Goal: Transaction & Acquisition: Book appointment/travel/reservation

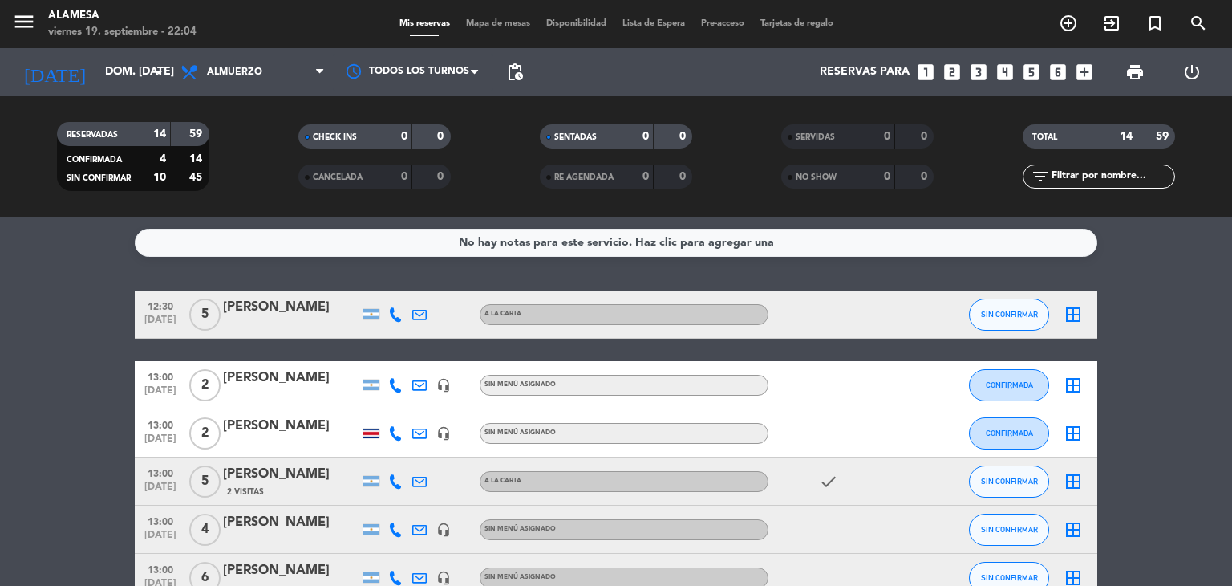
click at [950, 68] on icon "looks_two" at bounding box center [952, 72] width 21 height 21
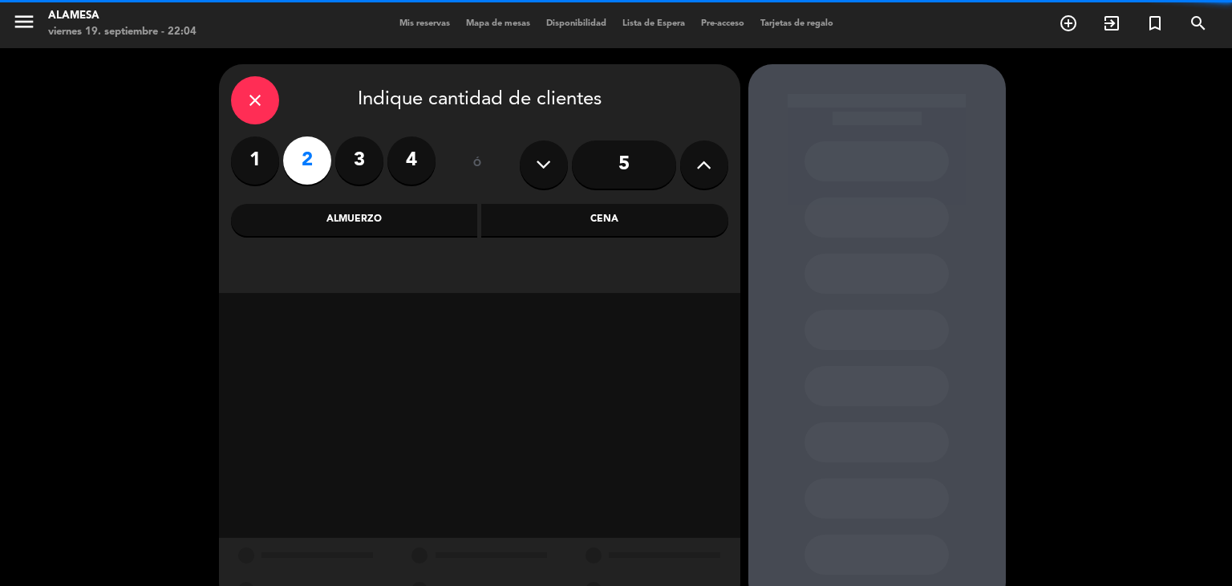
click at [306, 161] on label "2" at bounding box center [307, 160] width 48 height 48
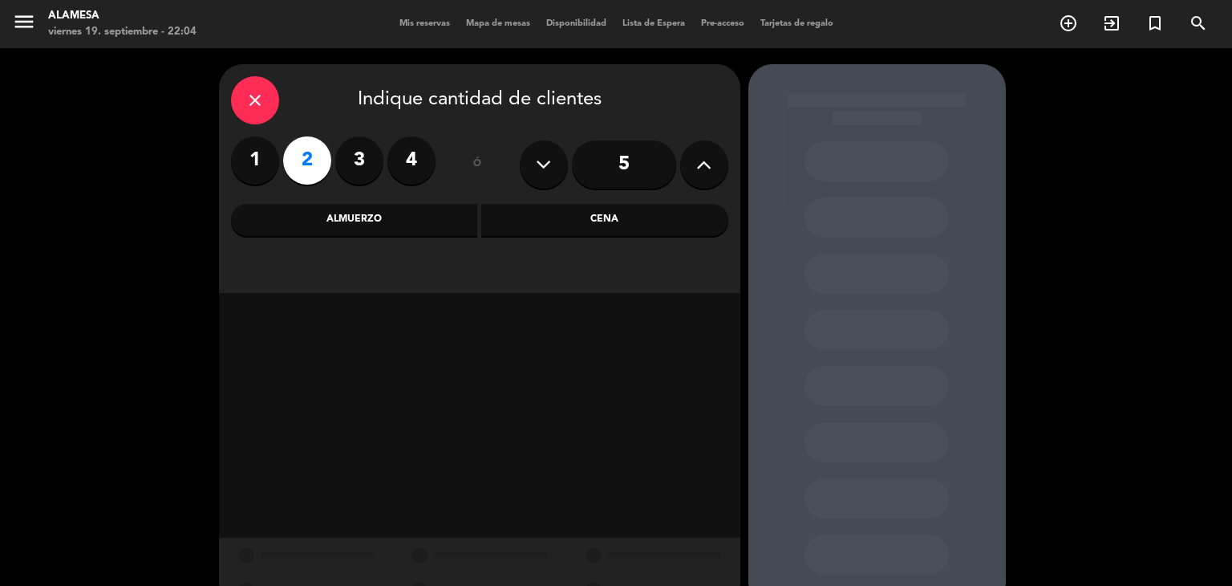
click at [343, 214] on div "Almuerzo" at bounding box center [354, 220] width 247 height 32
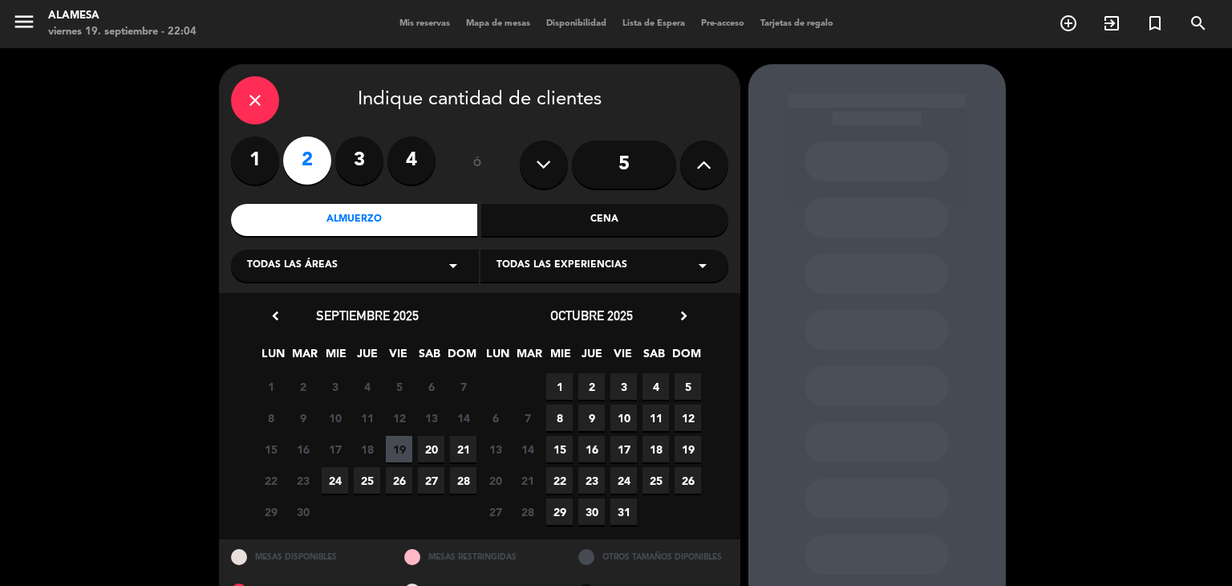
click at [430, 453] on span "20" at bounding box center [431, 449] width 26 height 26
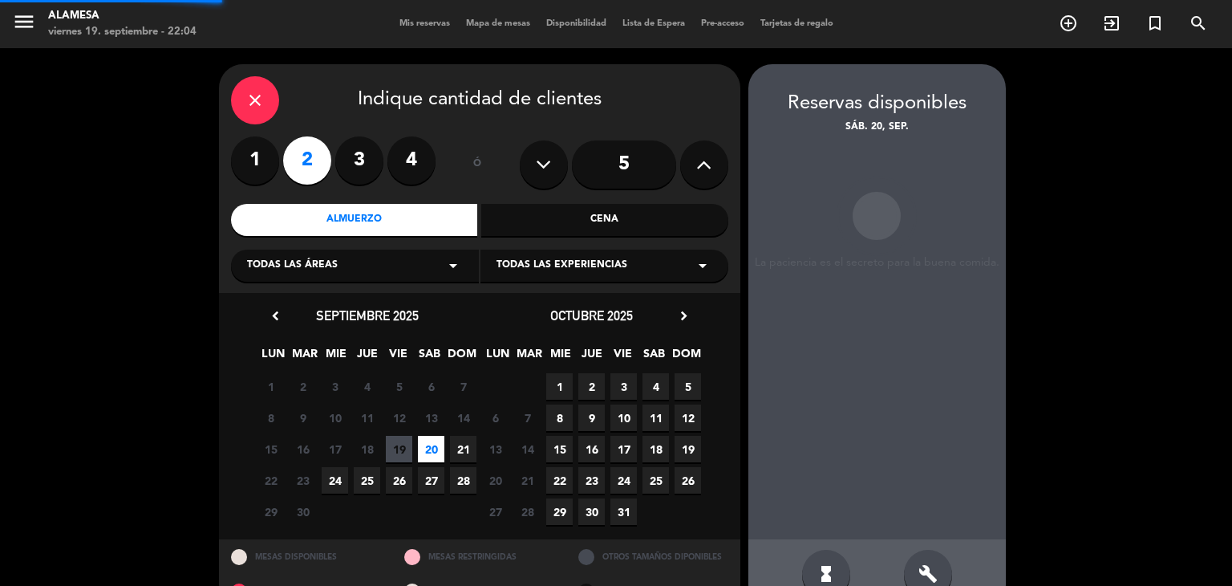
scroll to position [38, 0]
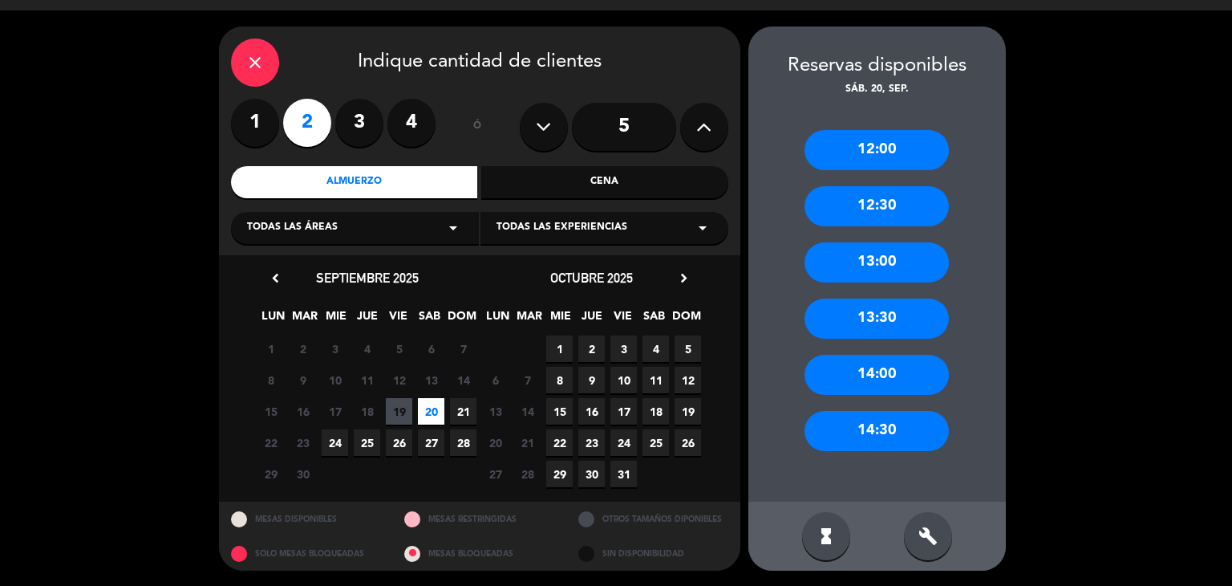
click at [864, 264] on div "13:00" at bounding box center [877, 262] width 144 height 40
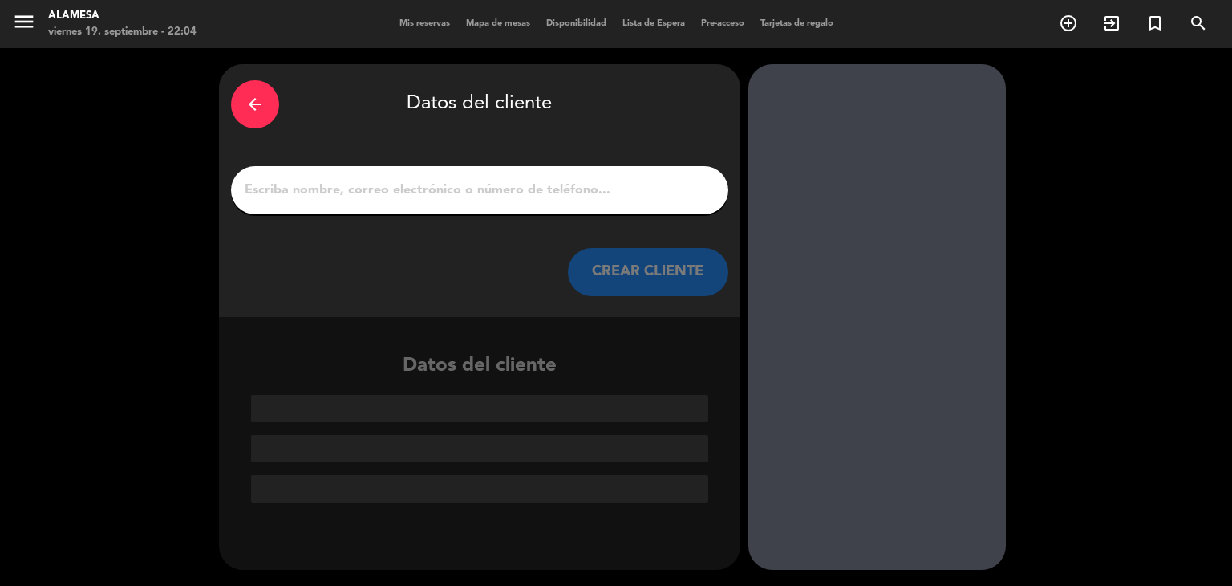
click at [481, 189] on input "1" at bounding box center [479, 190] width 473 height 22
paste input "[PERSON_NAME]"
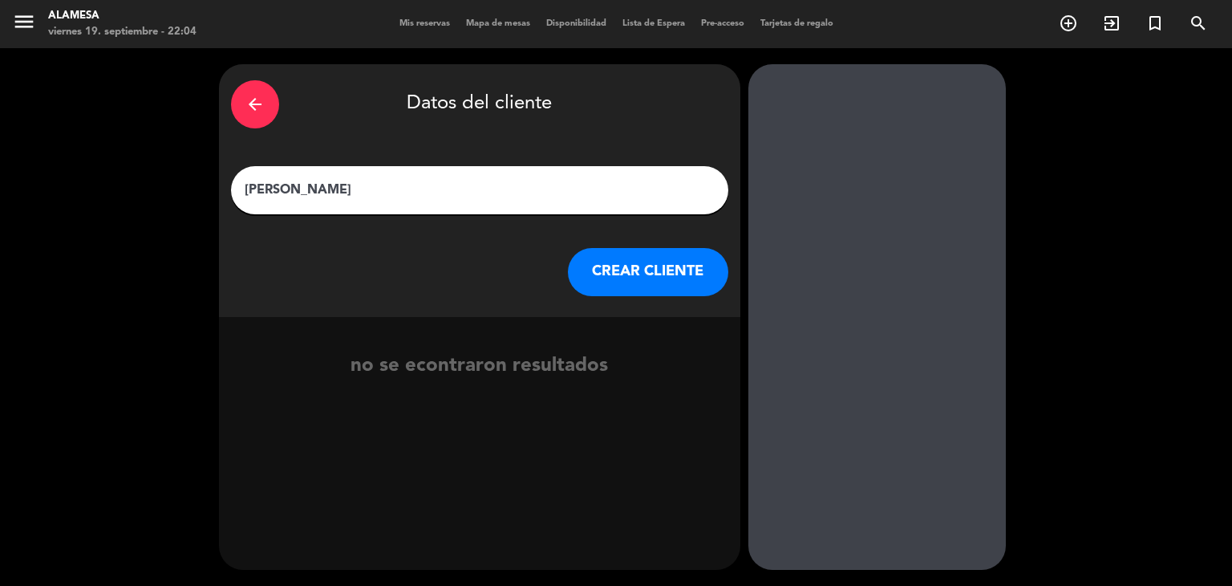
type input "[PERSON_NAME]"
click at [612, 281] on button "CREAR CLIENTE" at bounding box center [648, 272] width 160 height 48
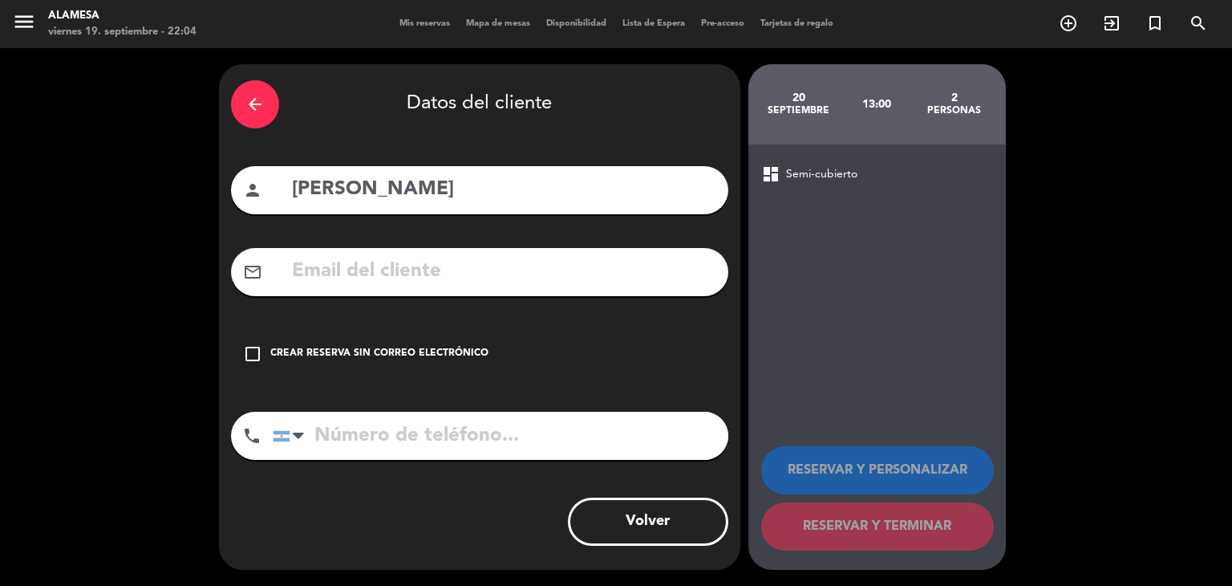
click at [469, 278] on input "text" at bounding box center [503, 271] width 426 height 33
click at [433, 269] on input "text" at bounding box center [503, 271] width 426 height 33
paste input "[EMAIL_ADDRESS][DOMAIN_NAME]"
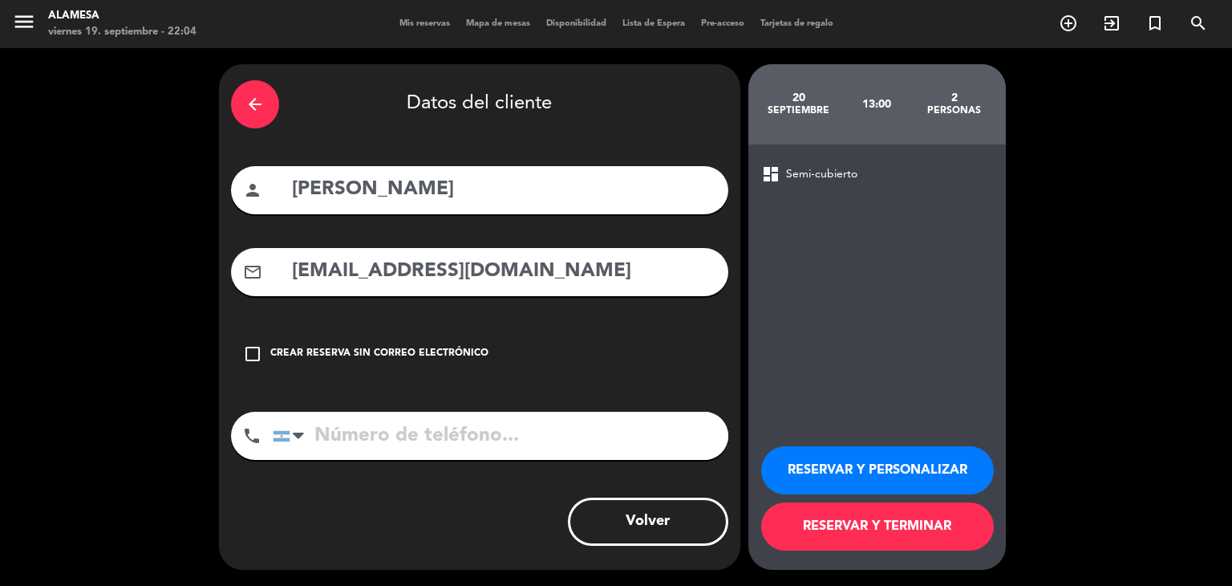
type input "[EMAIL_ADDRESS][DOMAIN_NAME]"
click at [416, 437] on input "tel" at bounding box center [501, 436] width 456 height 48
type input "1157476479"
click at [863, 530] on button "RESERVAR Y TERMINAR" at bounding box center [877, 526] width 233 height 48
